Goal: Information Seeking & Learning: Learn about a topic

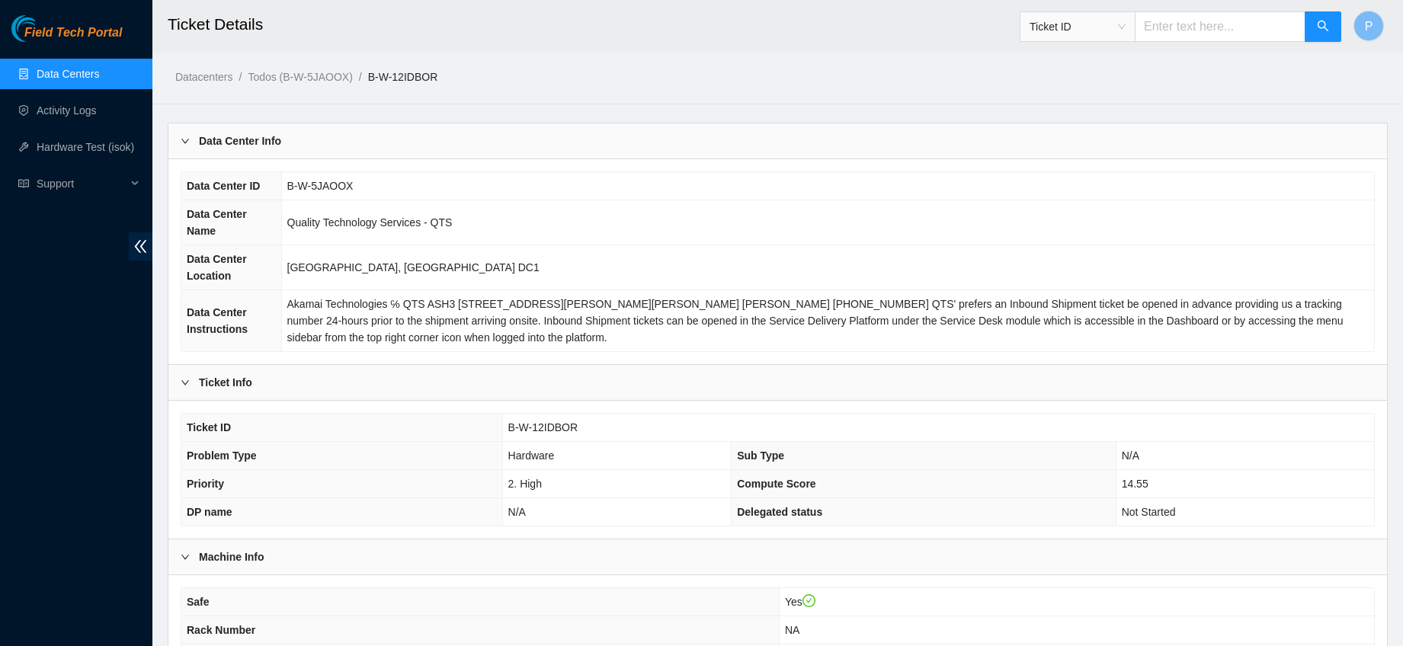
scroll to position [728, 0]
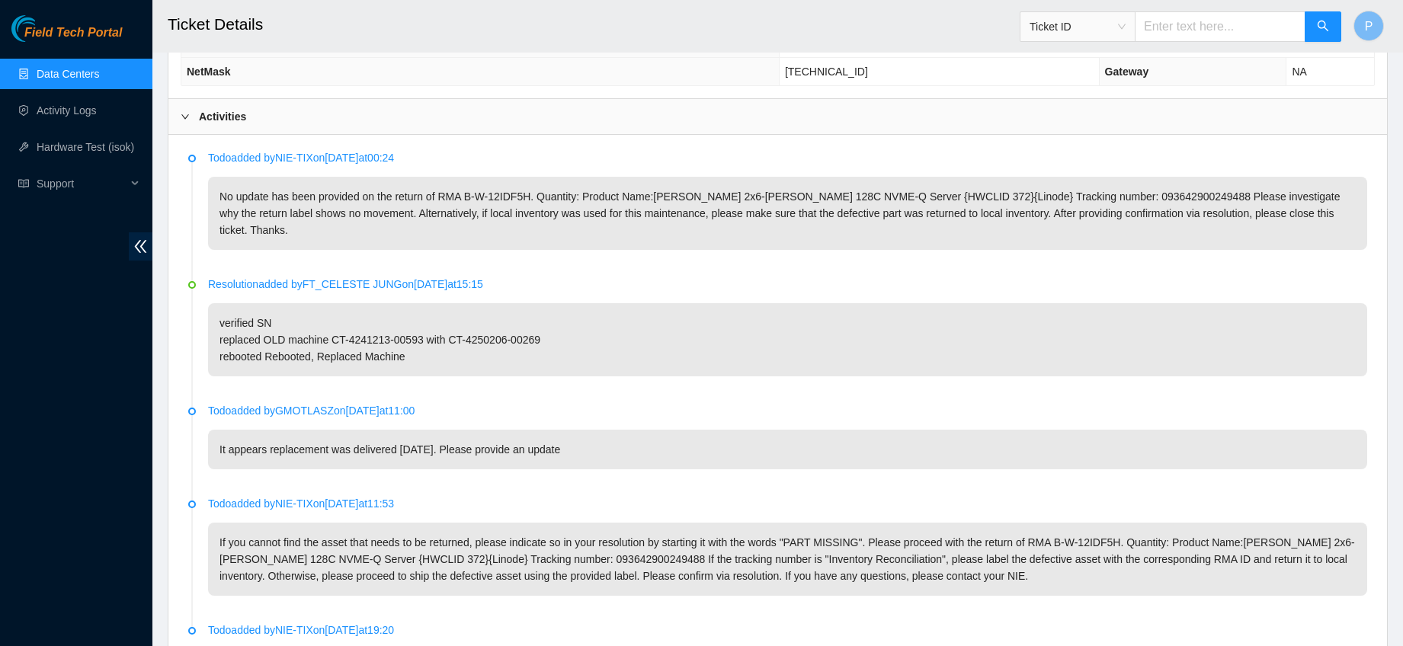
click at [99, 80] on link "Data Centers" at bounding box center [68, 74] width 63 height 12
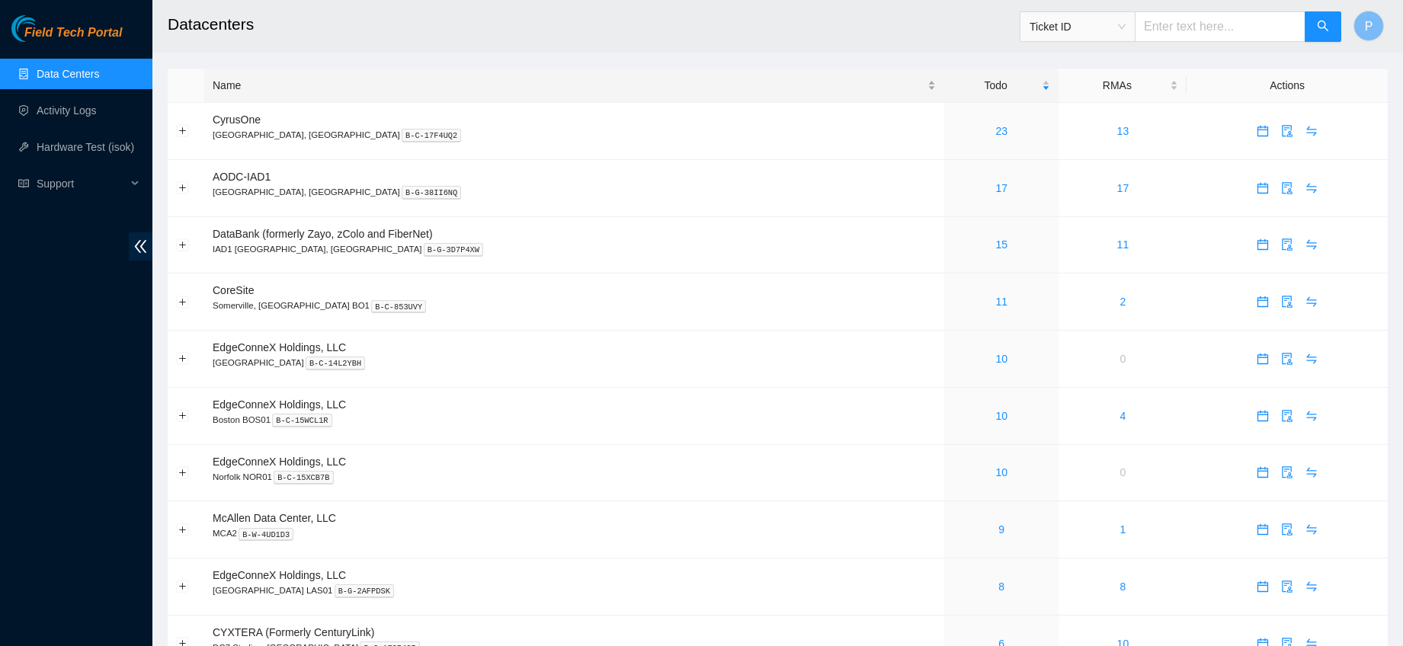
click at [239, 86] on div "Name" at bounding box center [574, 85] width 723 height 17
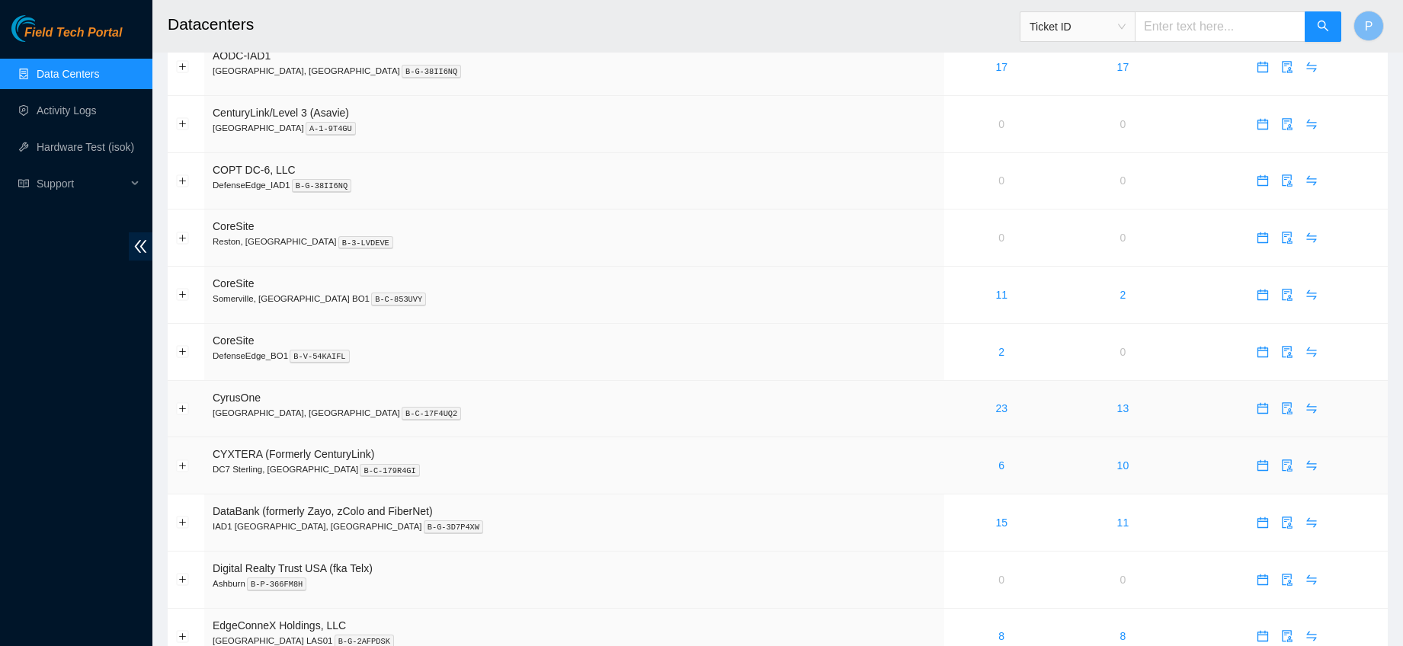
scroll to position [63, 0]
click at [953, 353] on div "2" at bounding box center [1002, 353] width 98 height 17
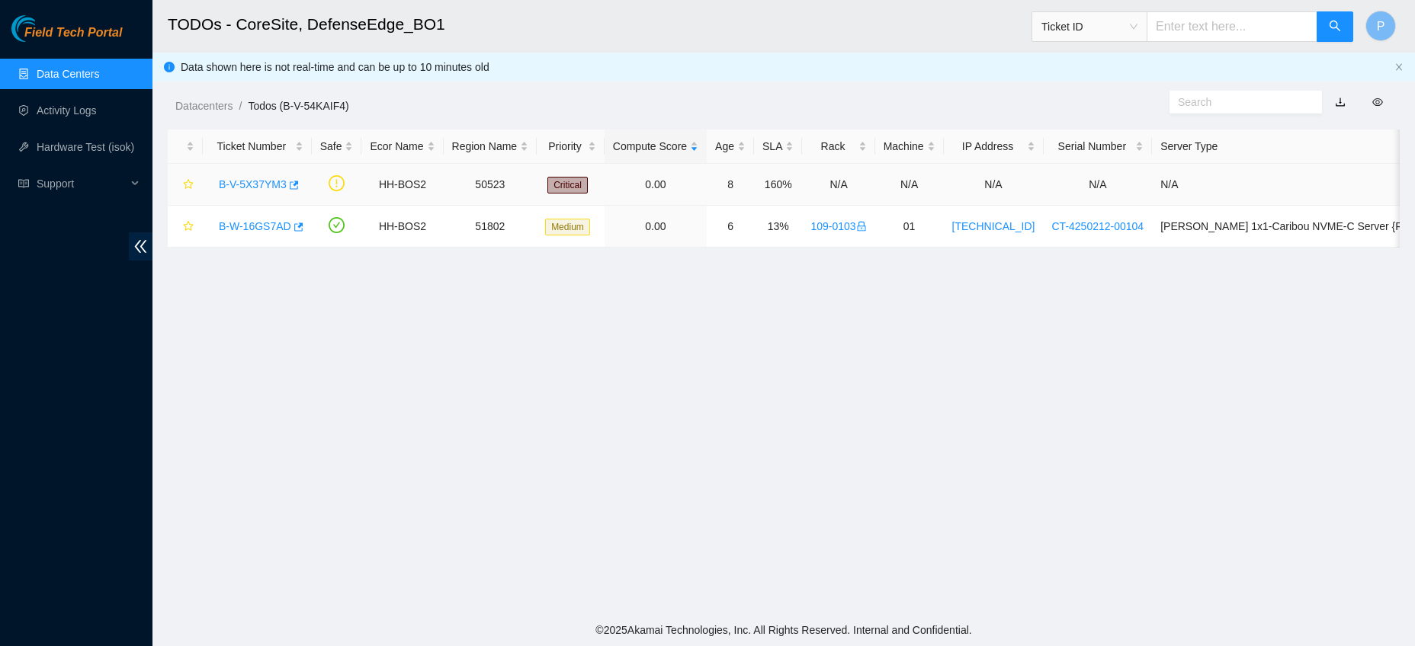
click at [272, 185] on link "B-V-5X37YM3" at bounding box center [253, 184] width 68 height 12
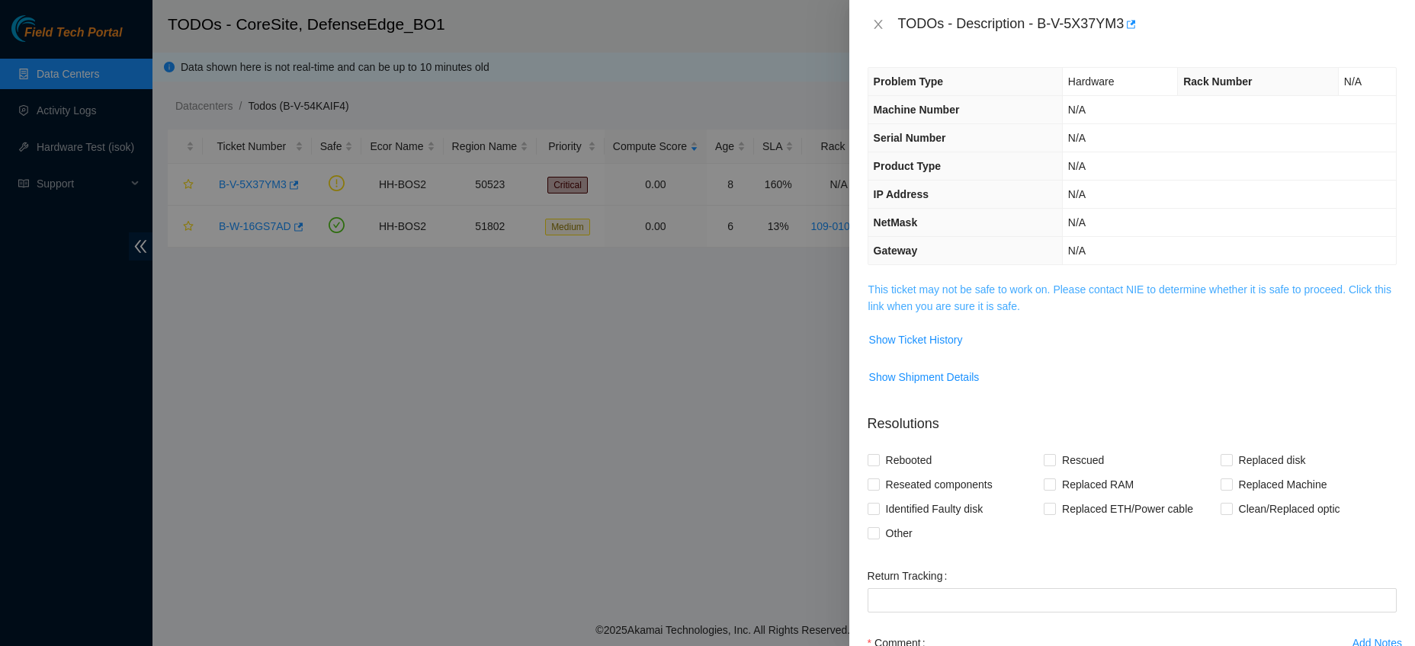
click at [1015, 290] on link "This ticket may not be safe to work on. Please contact NIE to determine whether…" at bounding box center [1129, 298] width 523 height 29
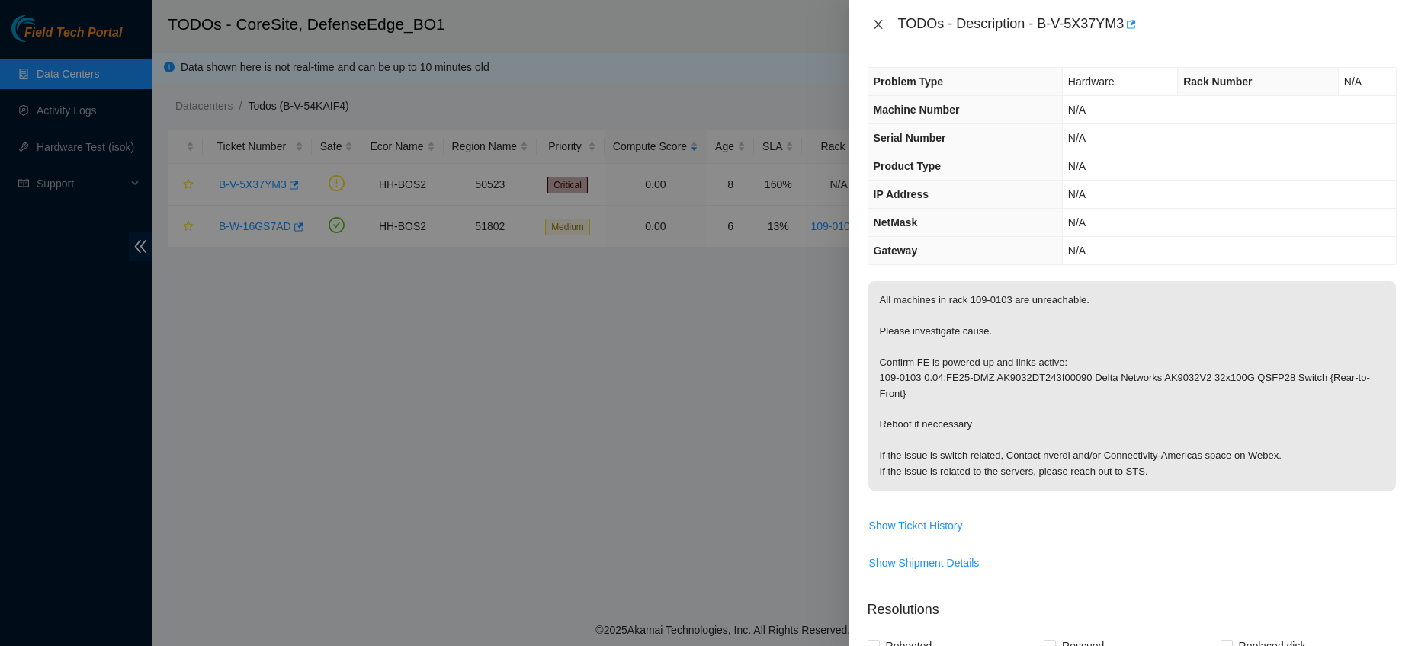
click at [877, 28] on icon "close" at bounding box center [878, 24] width 12 height 12
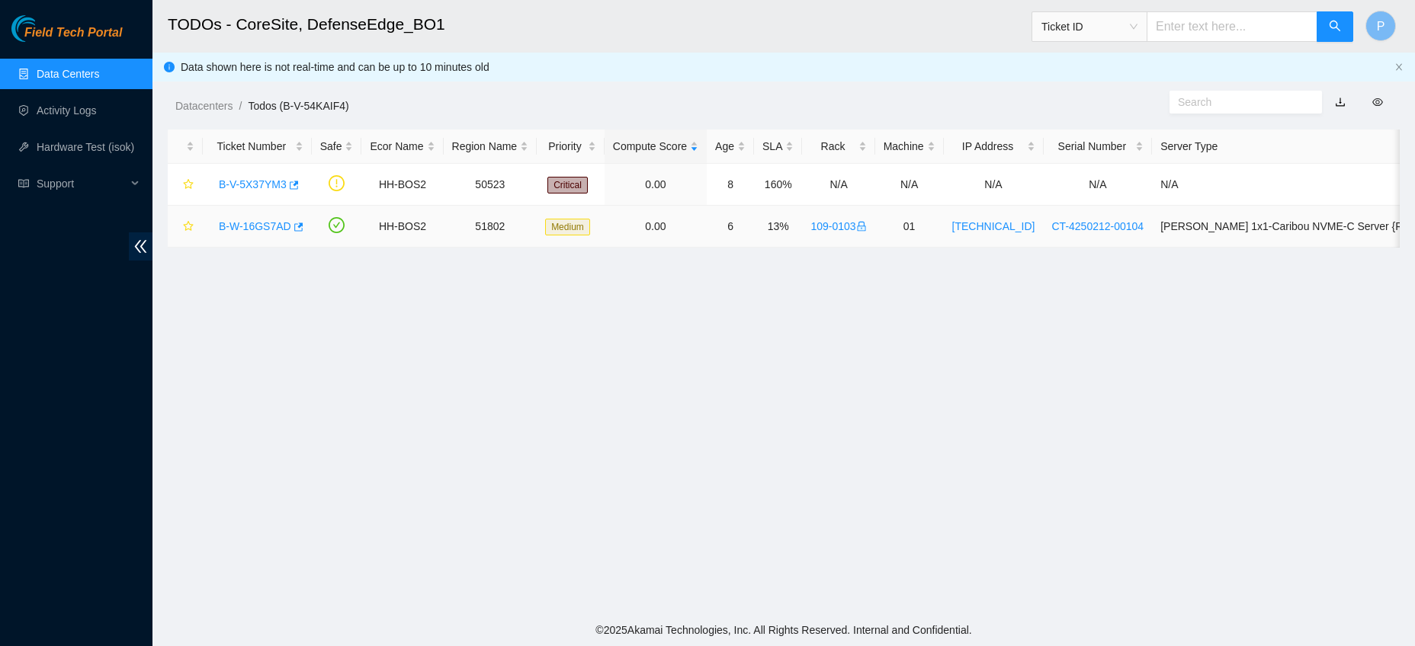
click at [258, 230] on link "B-W-16GS7AD" at bounding box center [255, 226] width 72 height 12
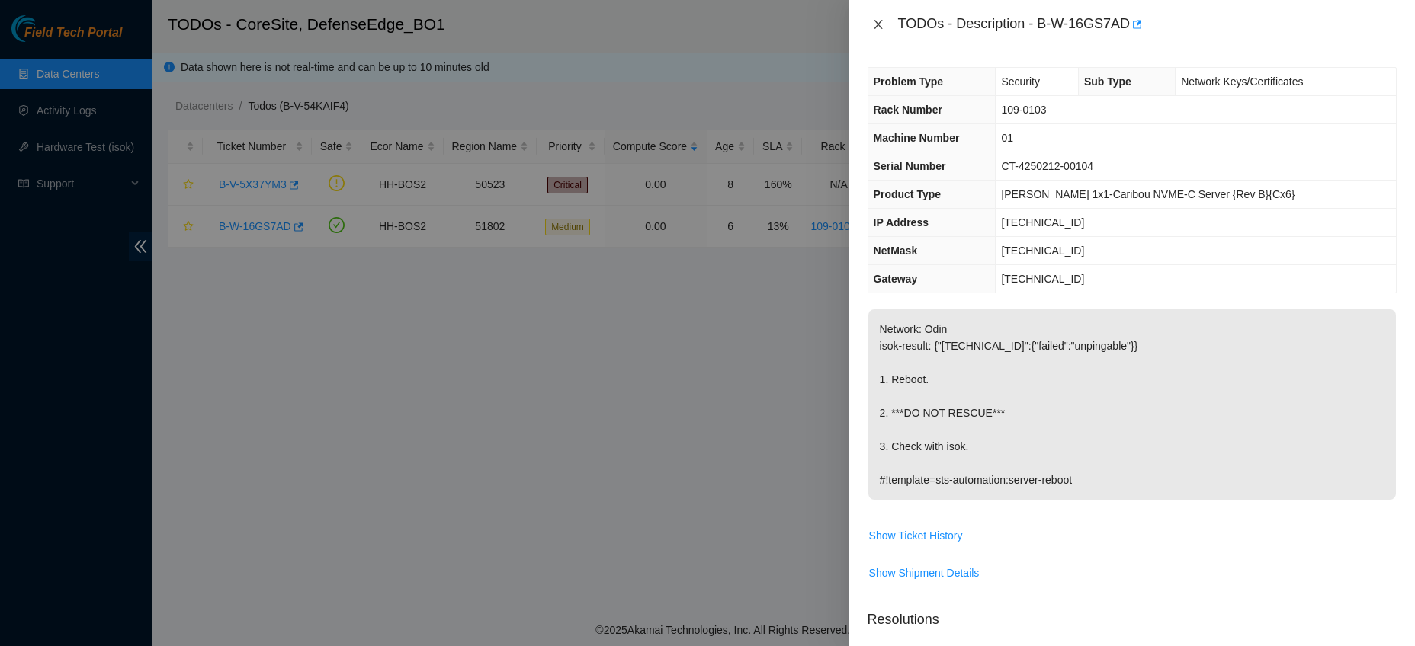
click at [874, 25] on icon "close" at bounding box center [878, 24] width 12 height 12
